Goal: Check status: Check status

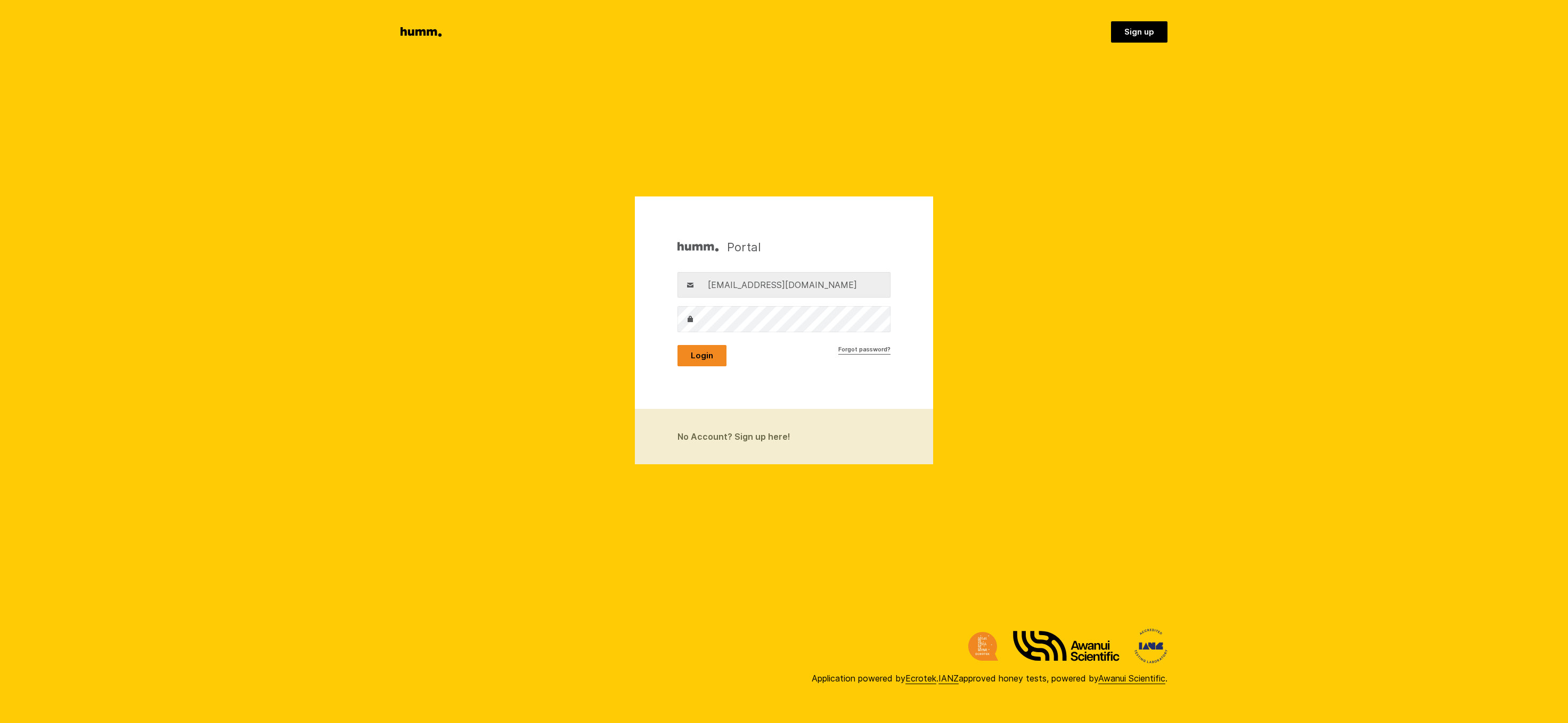
click at [705, 357] on button "Login" at bounding box center [702, 355] width 49 height 21
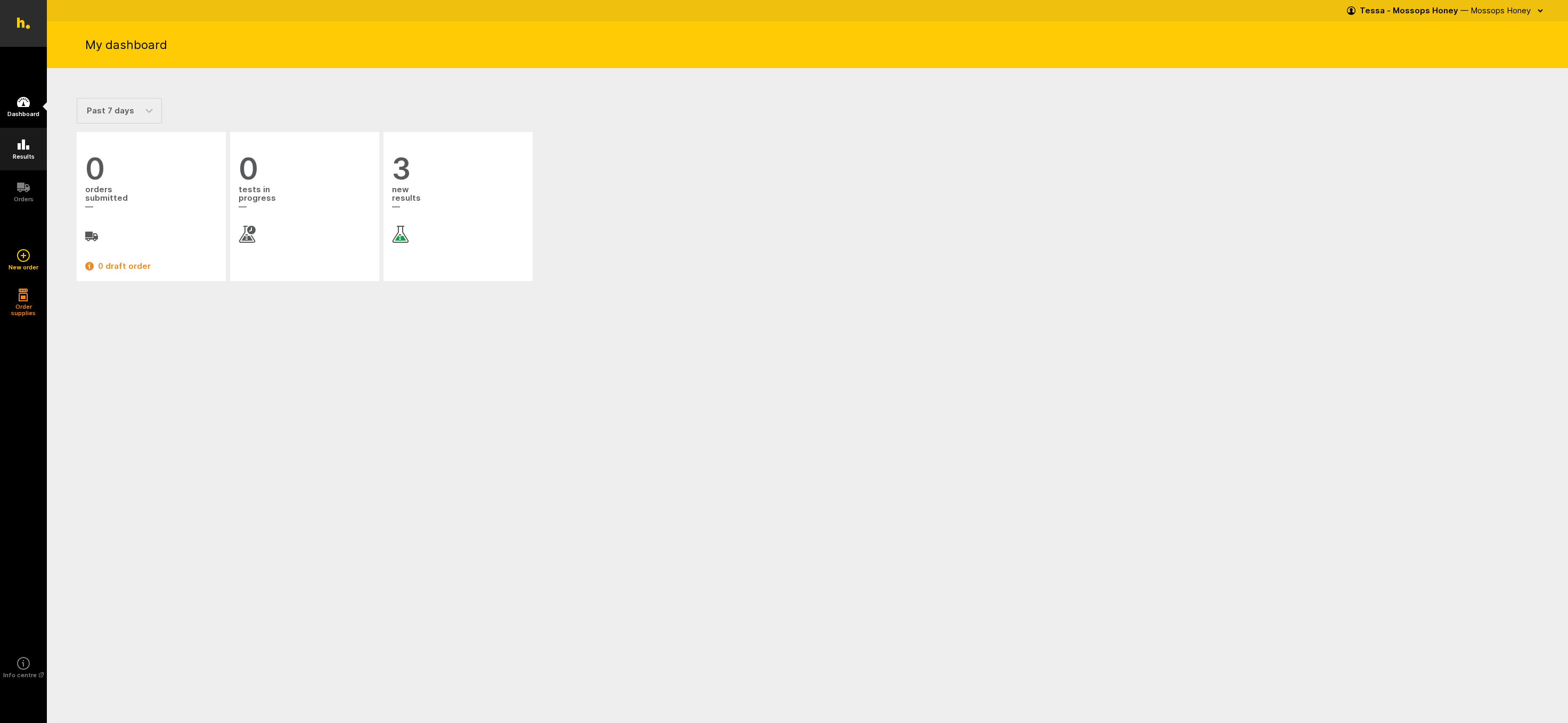
click at [25, 147] on icon at bounding box center [23, 144] width 12 height 10
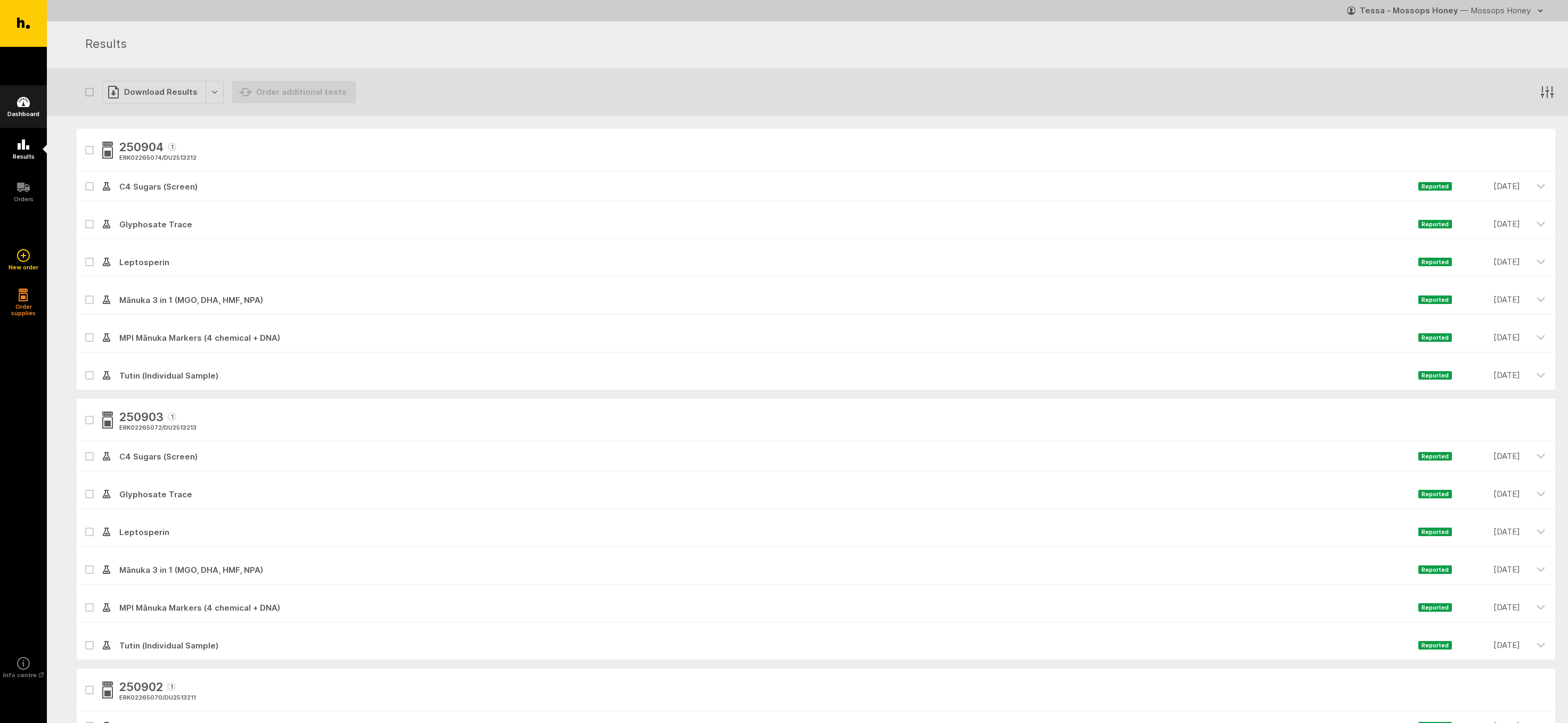
click at [29, 107] on icon at bounding box center [23, 102] width 13 height 13
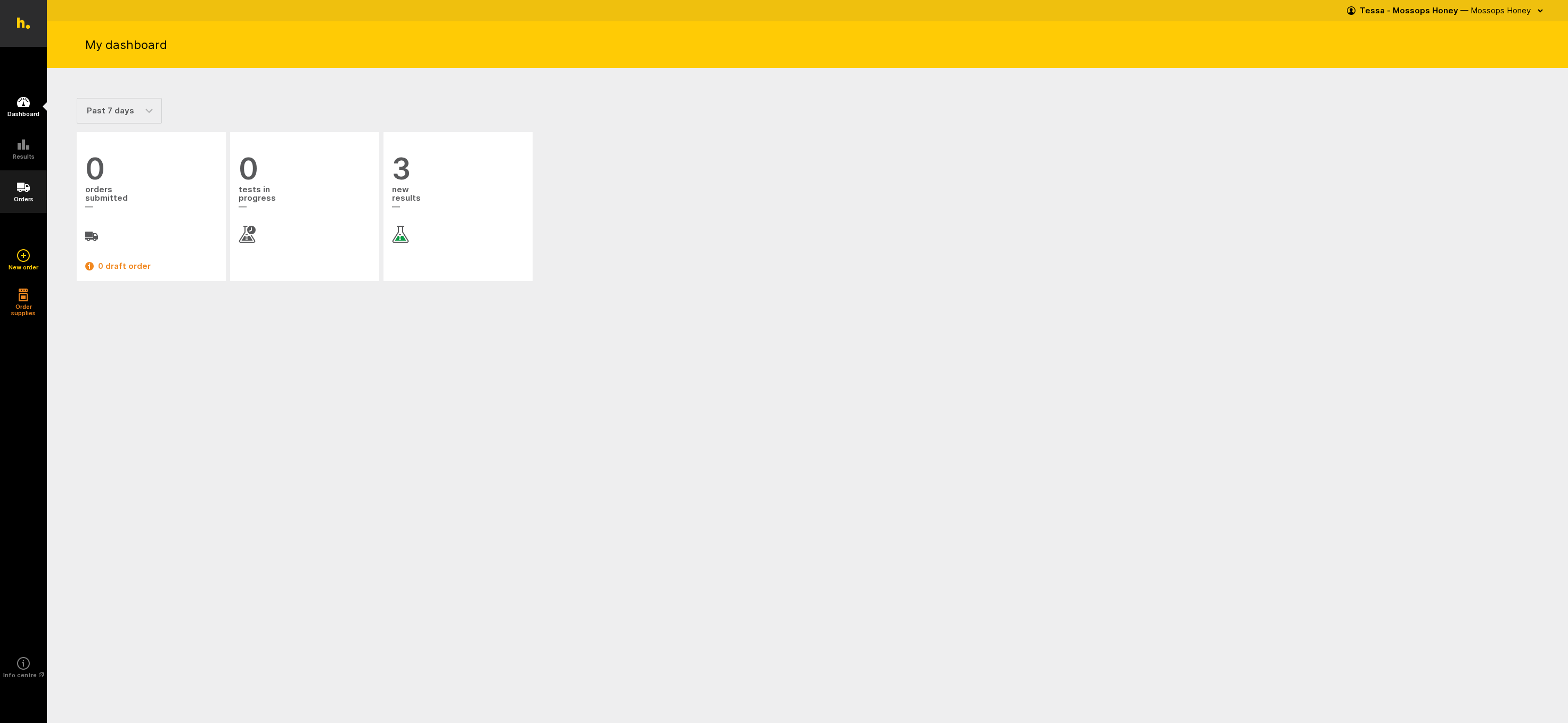
click at [20, 192] on icon at bounding box center [23, 187] width 13 height 10
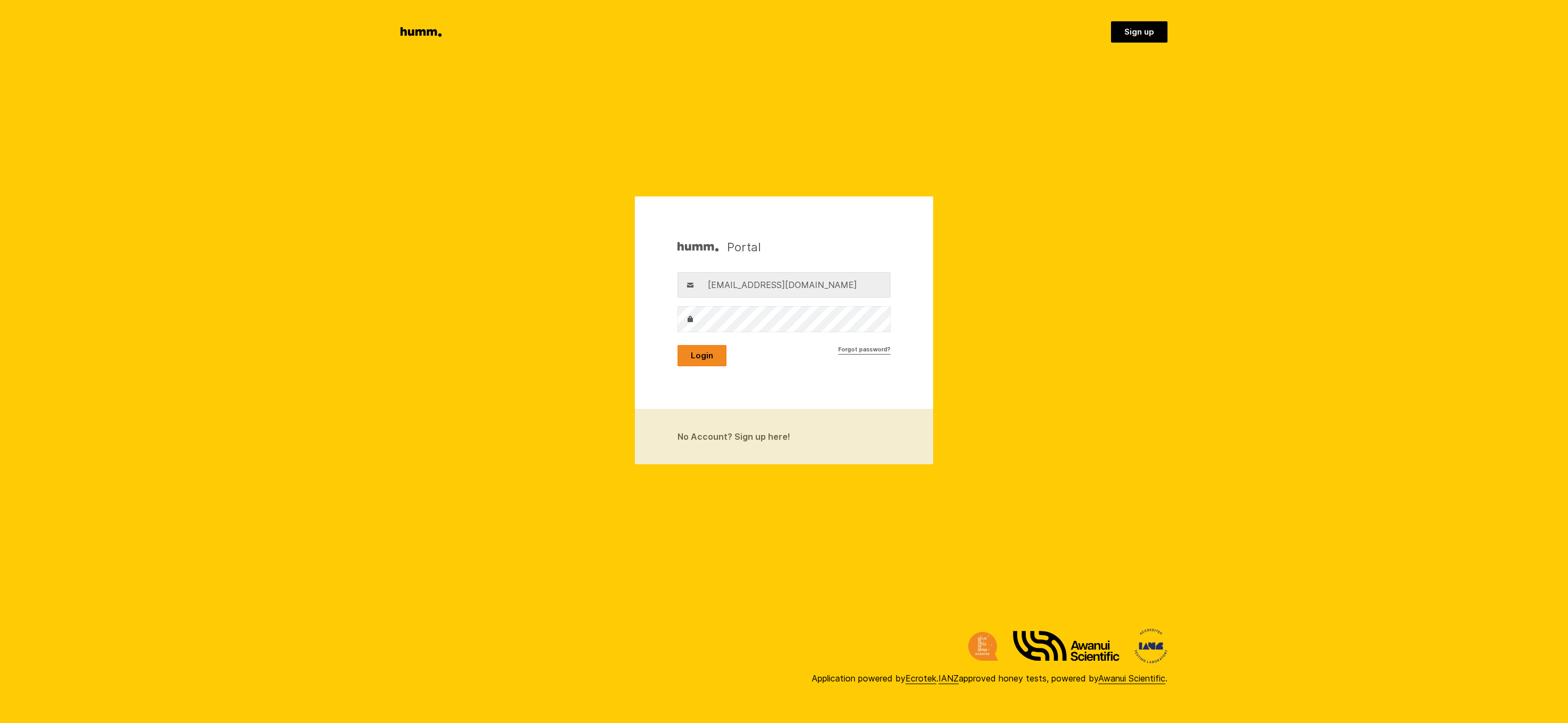
click at [697, 355] on button "Login" at bounding box center [702, 355] width 49 height 21
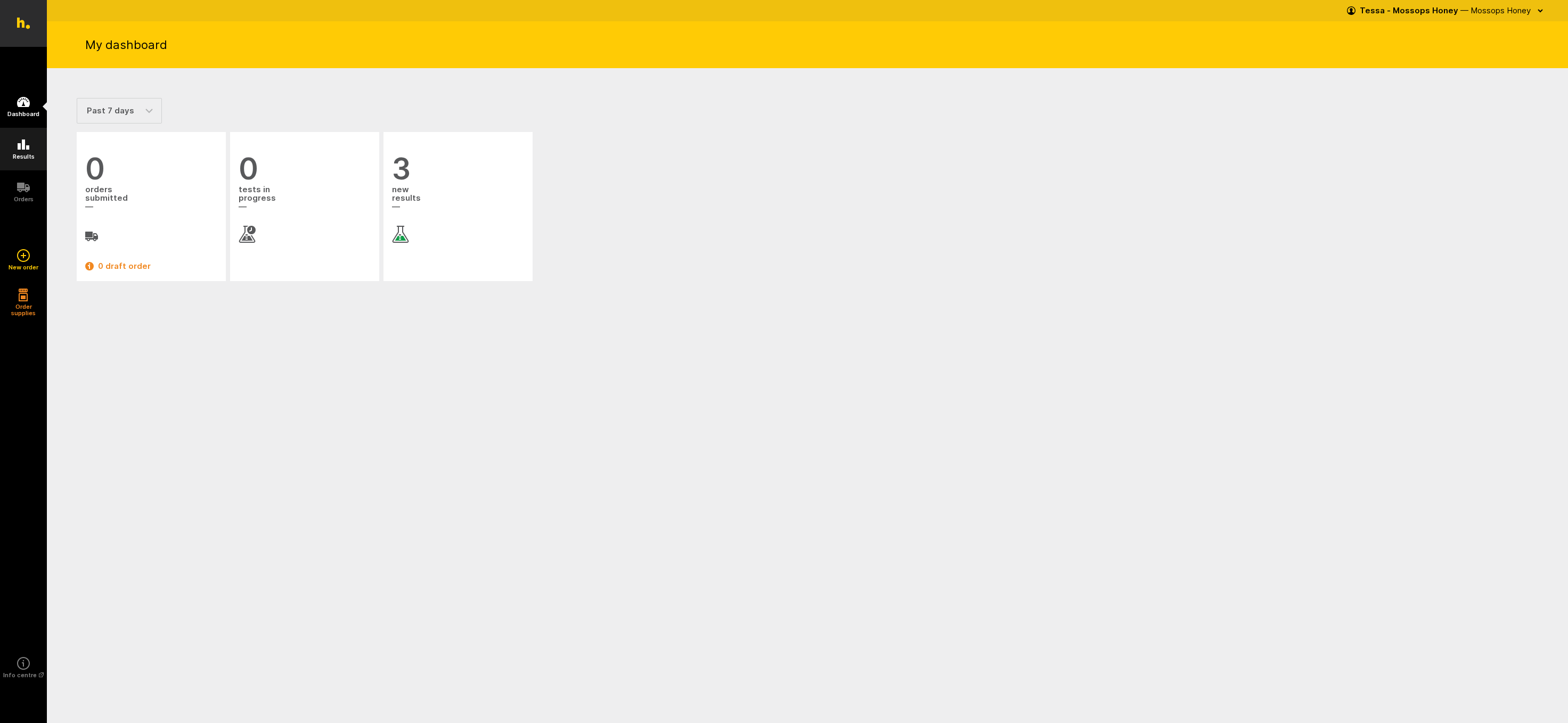
click at [19, 150] on icon at bounding box center [23, 145] width 13 height 13
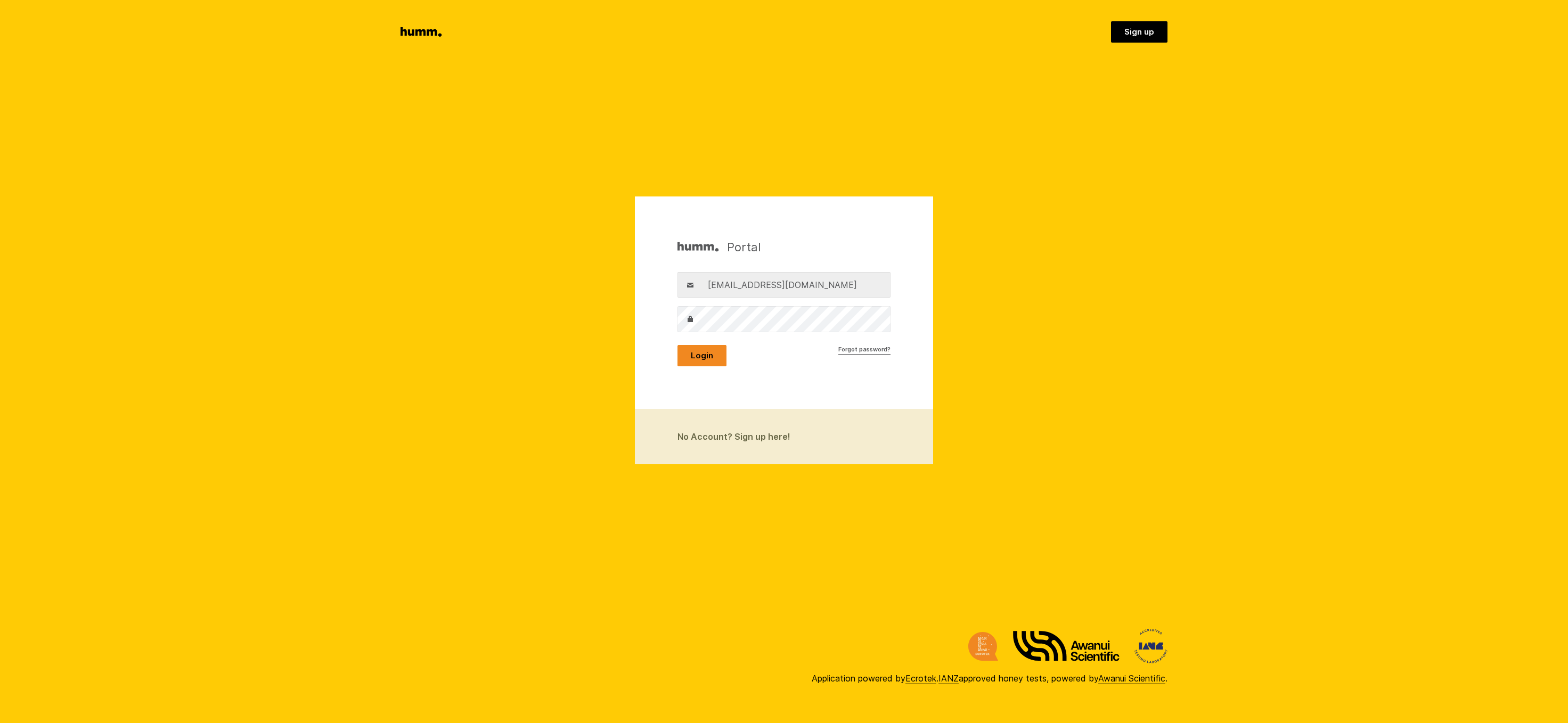
click at [702, 355] on button "Login" at bounding box center [702, 355] width 49 height 21
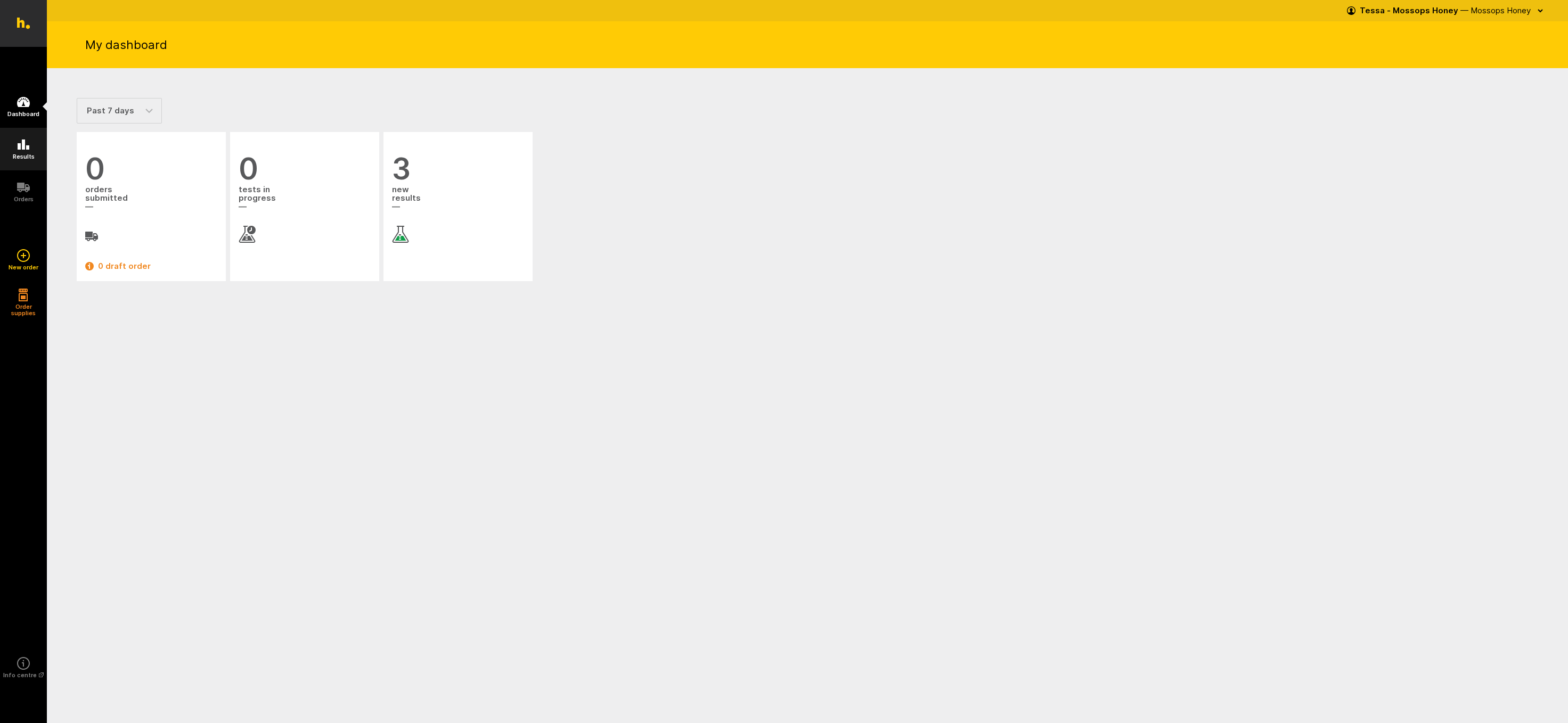
click at [19, 147] on icon at bounding box center [23, 144] width 12 height 10
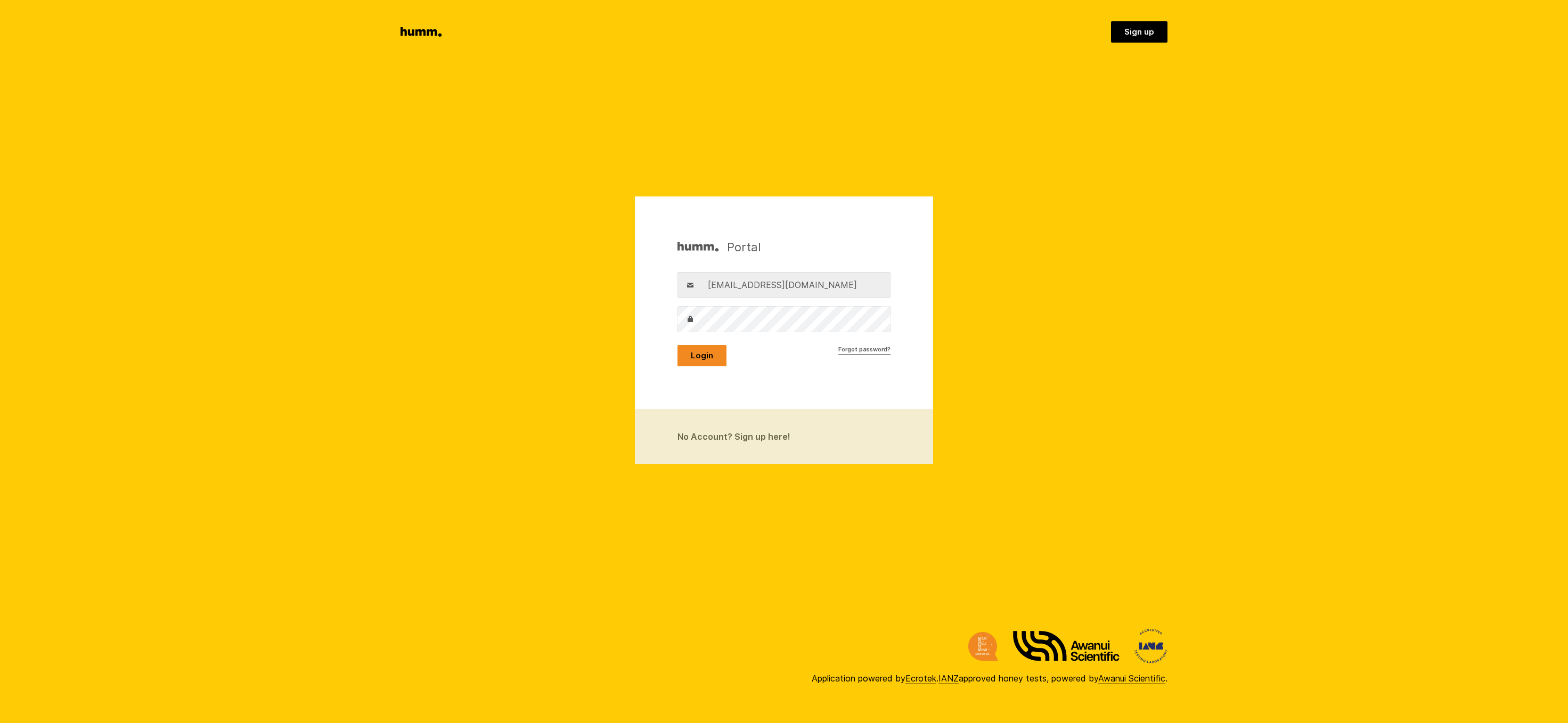
click at [696, 350] on button "Login" at bounding box center [702, 355] width 49 height 21
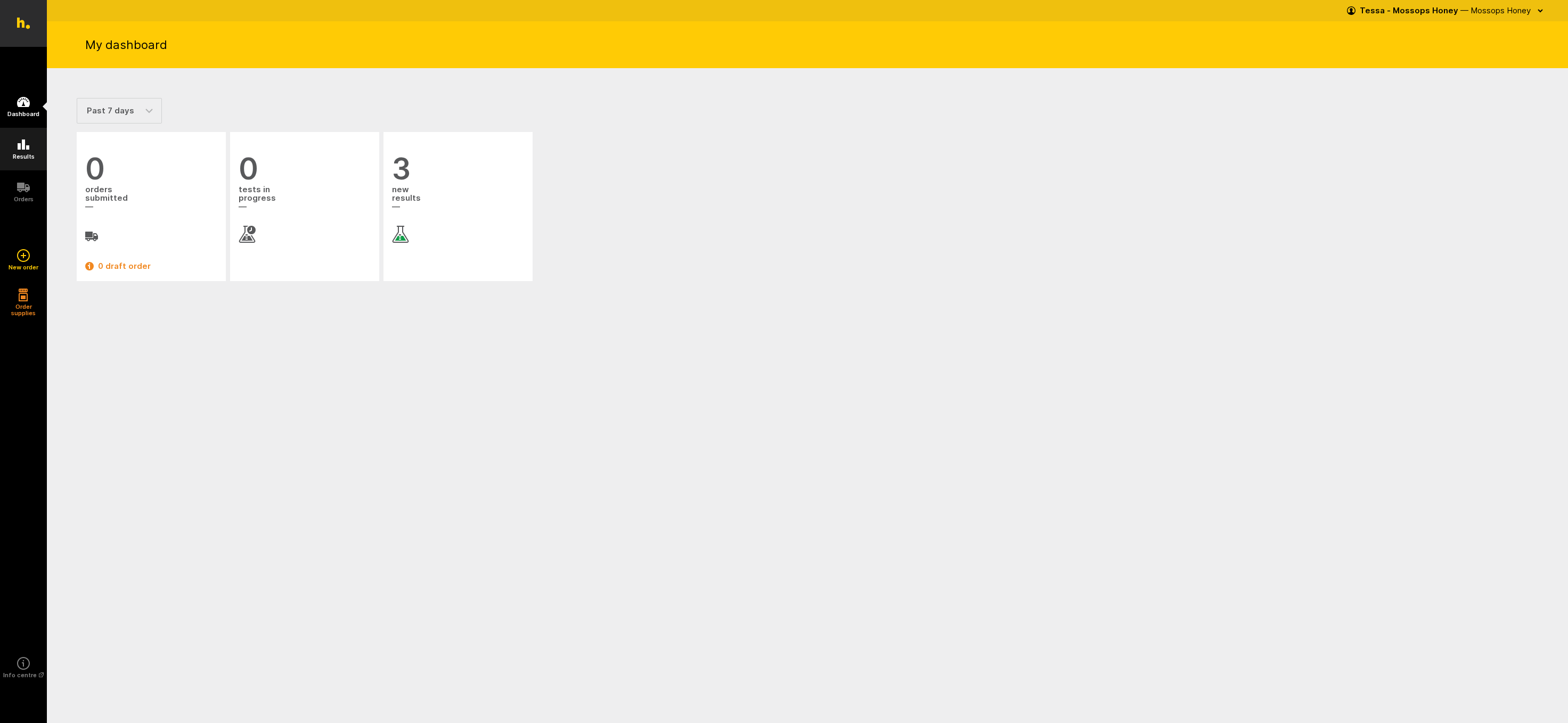
click at [20, 146] on icon at bounding box center [23, 144] width 12 height 10
